Goal: Information Seeking & Learning: Learn about a topic

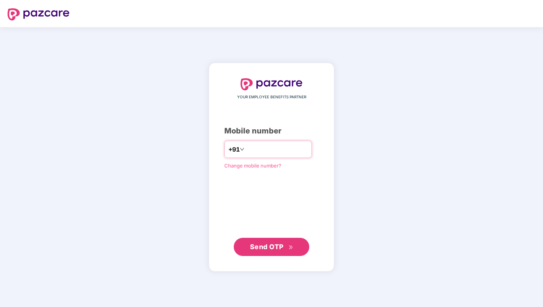
type input "**********"
click at [265, 250] on span "Send OTP" at bounding box center [271, 246] width 43 height 11
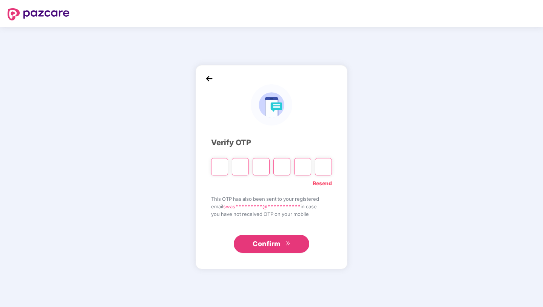
type input "*"
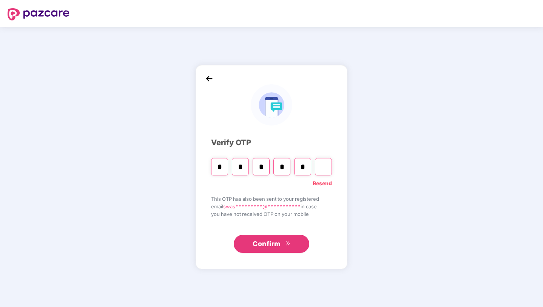
type input "*"
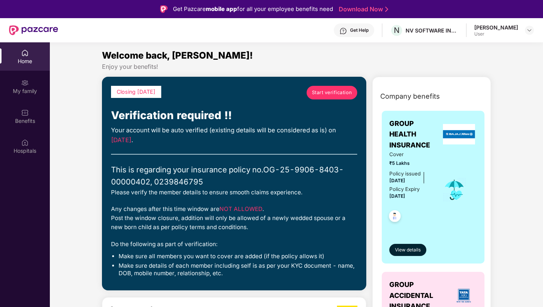
click at [323, 92] on span "Start verification" at bounding box center [332, 93] width 40 height 8
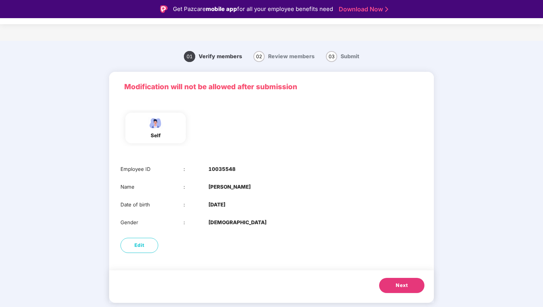
scroll to position [18, 0]
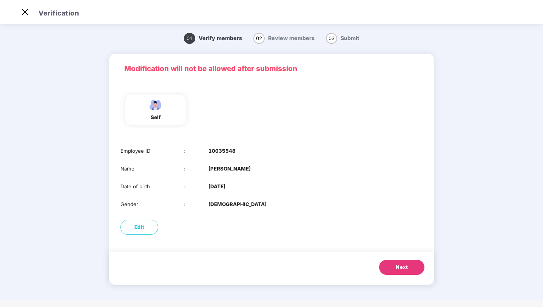
click at [413, 264] on button "Next" at bounding box center [401, 267] width 45 height 15
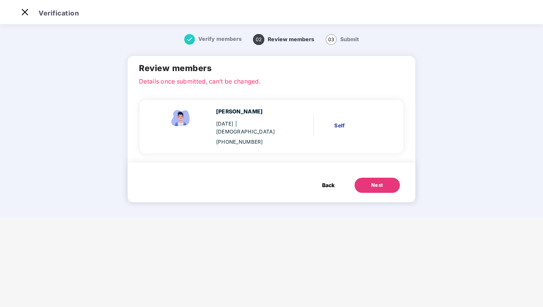
click at [370, 178] on button "Next" at bounding box center [377, 185] width 45 height 15
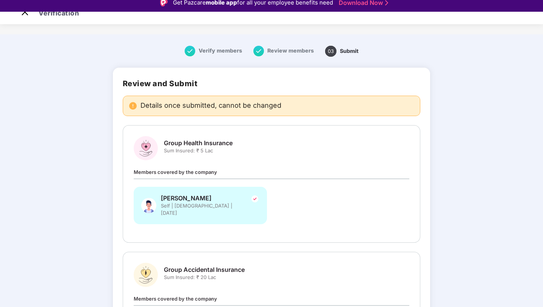
scroll to position [0, 0]
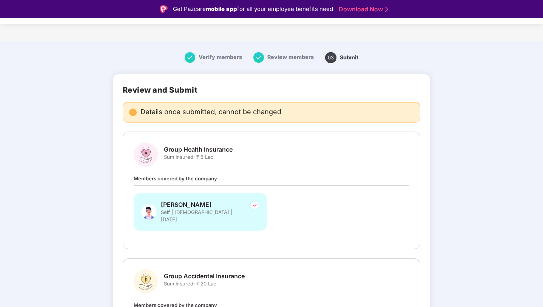
click at [224, 203] on div "Swastik Gupta Self | Male | 21 Aug 2001" at bounding box center [200, 211] width 133 height 37
click at [250, 204] on img at bounding box center [254, 205] width 9 height 9
click at [252, 204] on img at bounding box center [254, 205] width 9 height 9
click at [255, 204] on img at bounding box center [254, 205] width 9 height 9
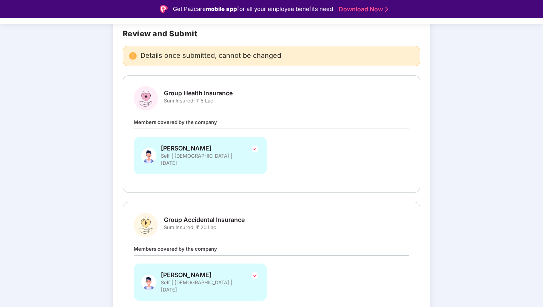
scroll to position [96, 0]
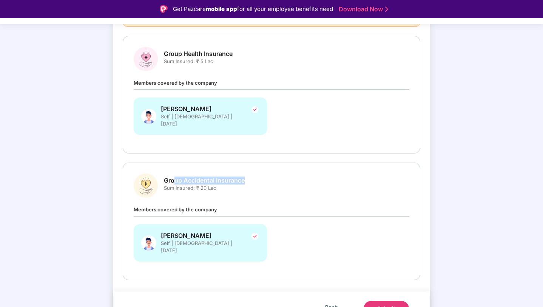
drag, startPoint x: 174, startPoint y: 173, endPoint x: 253, endPoint y: 172, distance: 79.0
click at [254, 173] on div "Group Accidental Insurance Sum Insured: ₹ 20 Lac" at bounding box center [272, 185] width 276 height 24
click at [265, 190] on div "Group Accidental Insurance Sum Insured: ₹ 20 Lac Members covered by the company…" at bounding box center [272, 221] width 276 height 96
click at [376, 301] on button "Submit" at bounding box center [386, 308] width 45 height 15
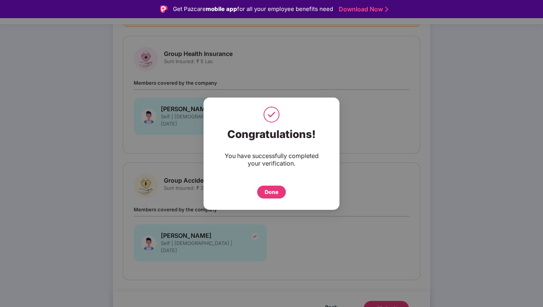
click at [268, 193] on div "Done" at bounding box center [272, 192] width 14 height 8
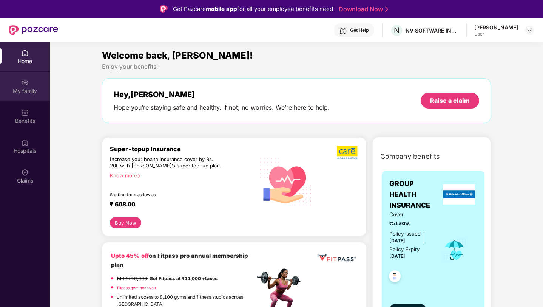
click at [22, 91] on div "My family" at bounding box center [25, 91] width 50 height 8
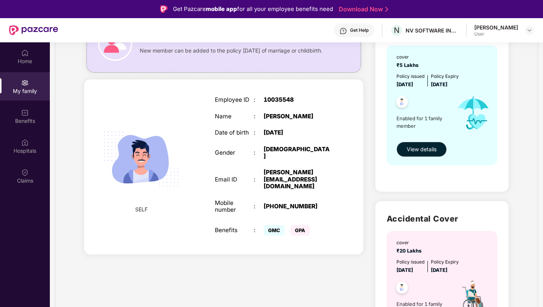
scroll to position [53, 0]
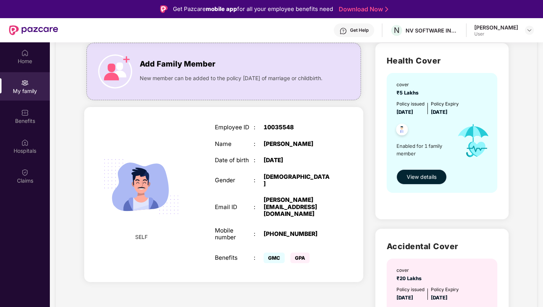
click at [421, 174] on span "View details" at bounding box center [422, 177] width 30 height 8
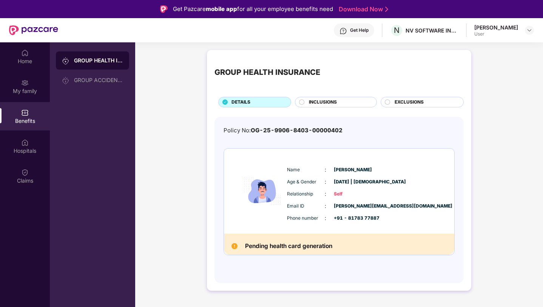
click at [305, 102] on div "INCLUSIONS" at bounding box center [339, 103] width 68 height 8
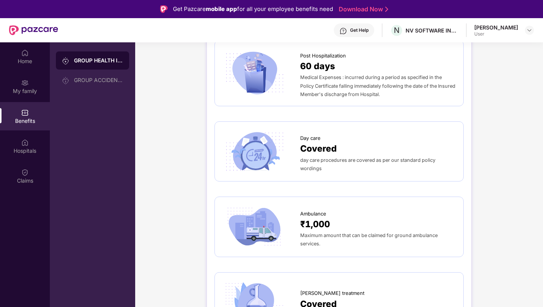
scroll to position [509, 0]
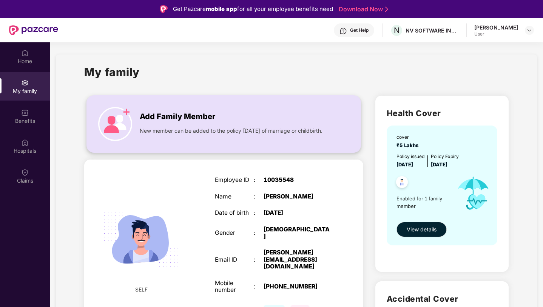
click at [132, 104] on div "Add Family Member New member can be added to the policy [DATE] of marriage or c…" at bounding box center [224, 124] width 274 height 42
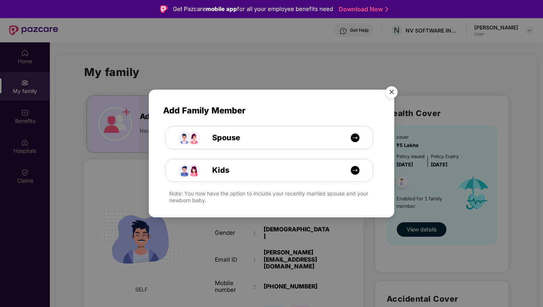
click at [393, 94] on img "Close" at bounding box center [391, 93] width 21 height 21
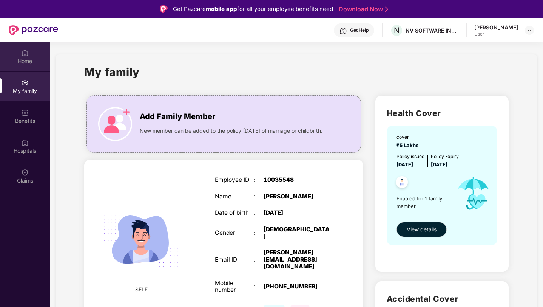
click at [25, 57] on div "Home" at bounding box center [25, 61] width 50 height 8
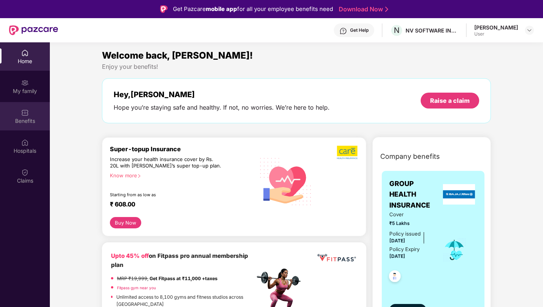
click at [19, 118] on div "Benefits" at bounding box center [25, 121] width 50 height 8
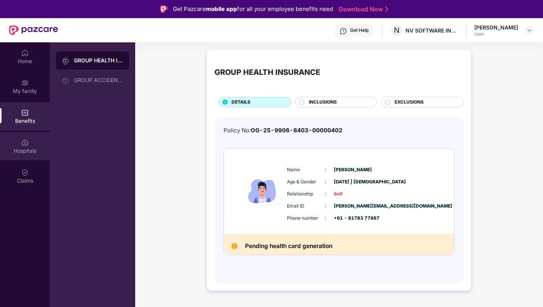
click at [22, 150] on div "Hospitals" at bounding box center [25, 151] width 50 height 8
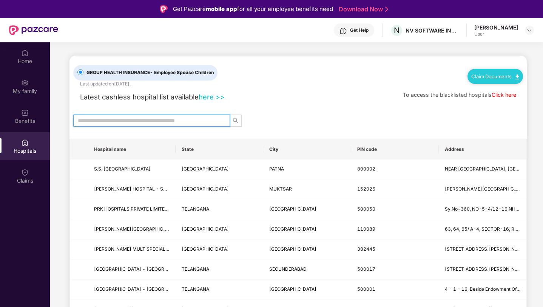
click at [136, 119] on input "text" at bounding box center [149, 120] width 142 height 8
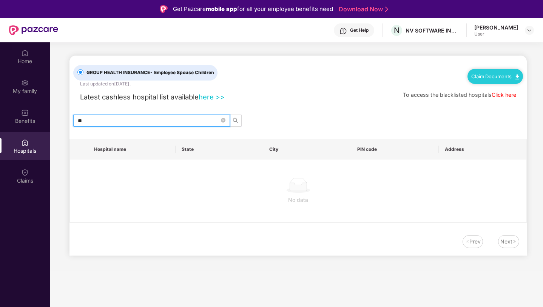
type input "*"
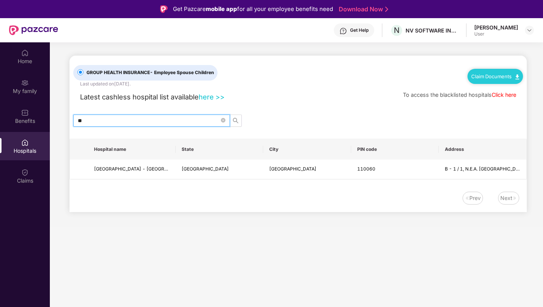
type input "*"
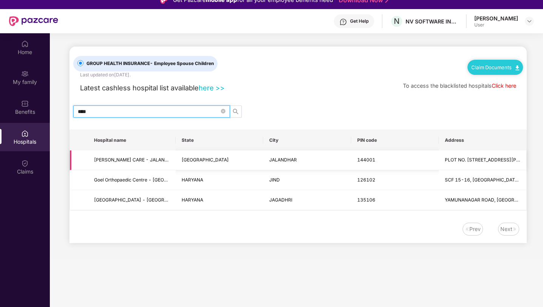
scroll to position [13, 0]
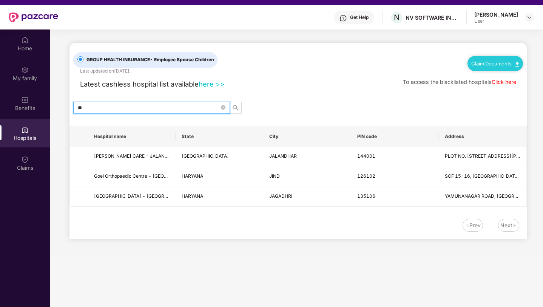
type input "*"
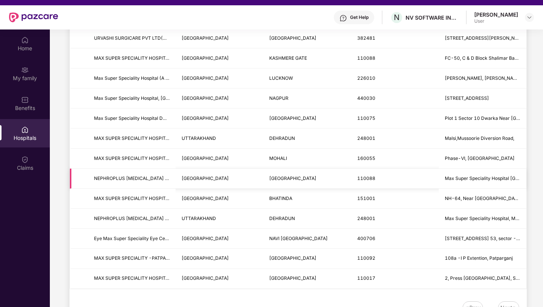
scroll to position [0, 0]
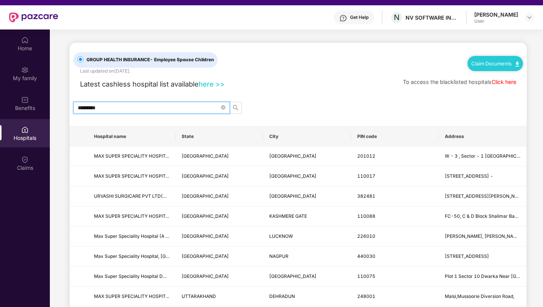
click at [153, 111] on input "*********" at bounding box center [149, 108] width 142 height 8
type input "*"
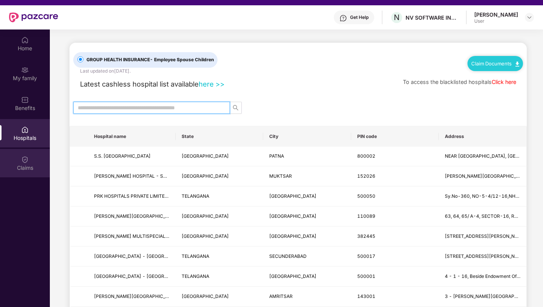
click at [17, 163] on div "Claims" at bounding box center [25, 163] width 50 height 28
